Goal: Task Accomplishment & Management: Complete application form

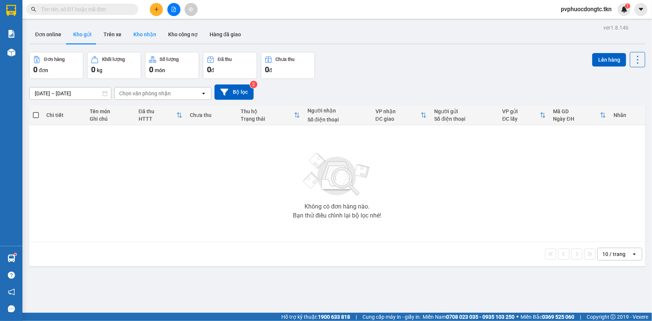
click at [144, 34] on button "Kho nhận" at bounding box center [144, 34] width 35 height 18
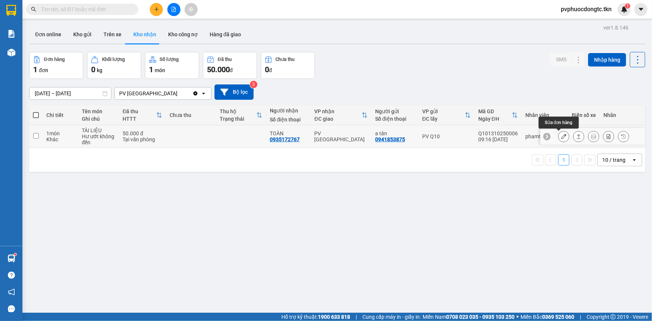
click at [559, 140] on button at bounding box center [563, 136] width 10 height 13
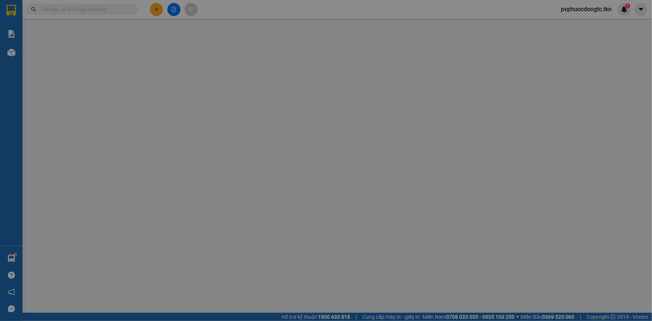
type input "0941853875"
type input "a tân"
type input "0935172767"
type input "TOÀN"
type input "50.000"
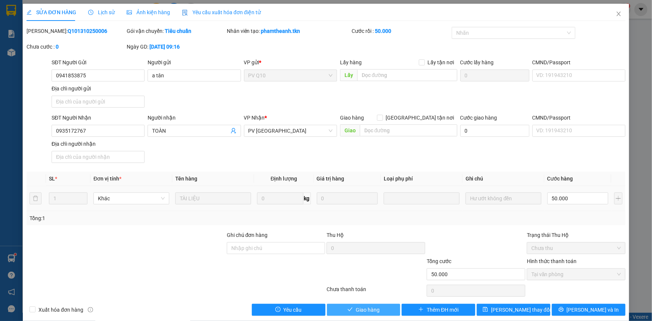
click at [370, 310] on span "Giao hàng" at bounding box center [368, 309] width 24 height 8
